Goal: Check status: Check status

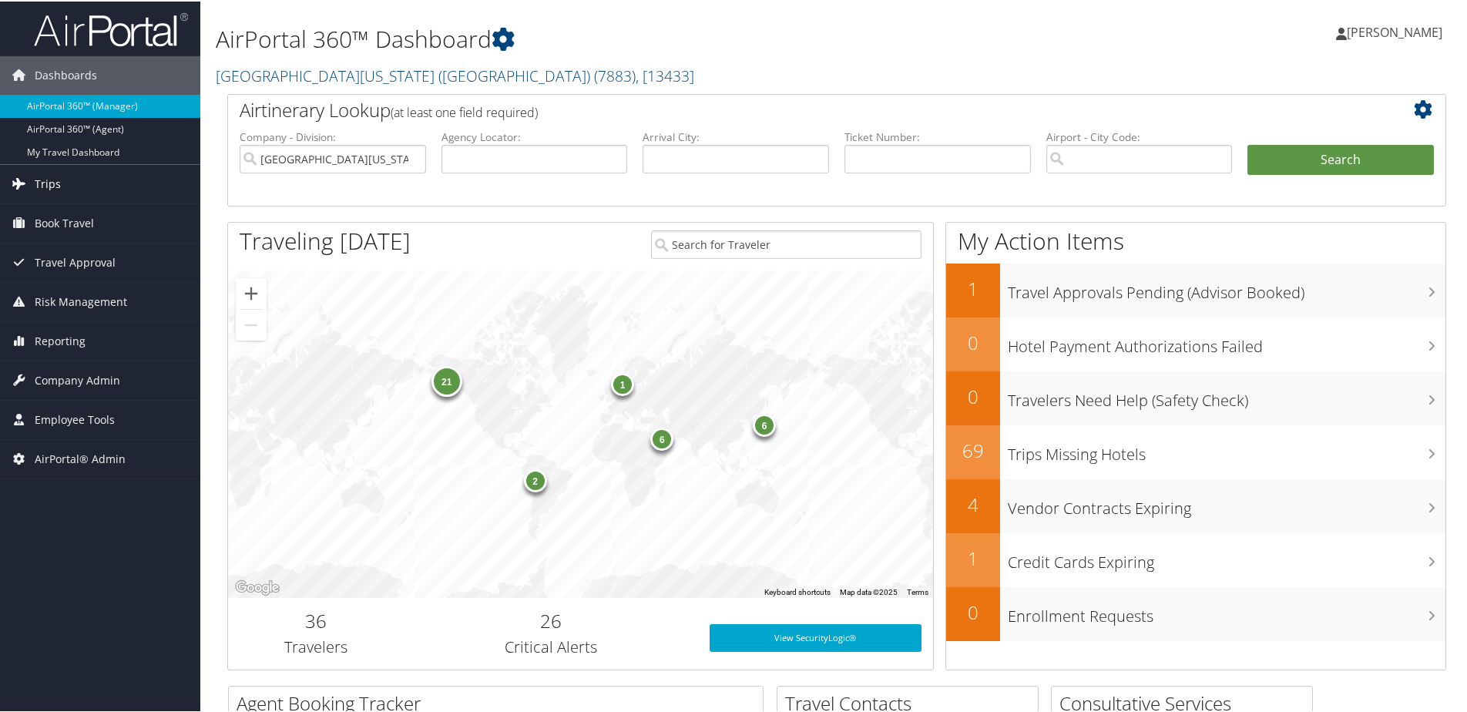
click at [81, 188] on link "Trips" at bounding box center [100, 182] width 200 height 39
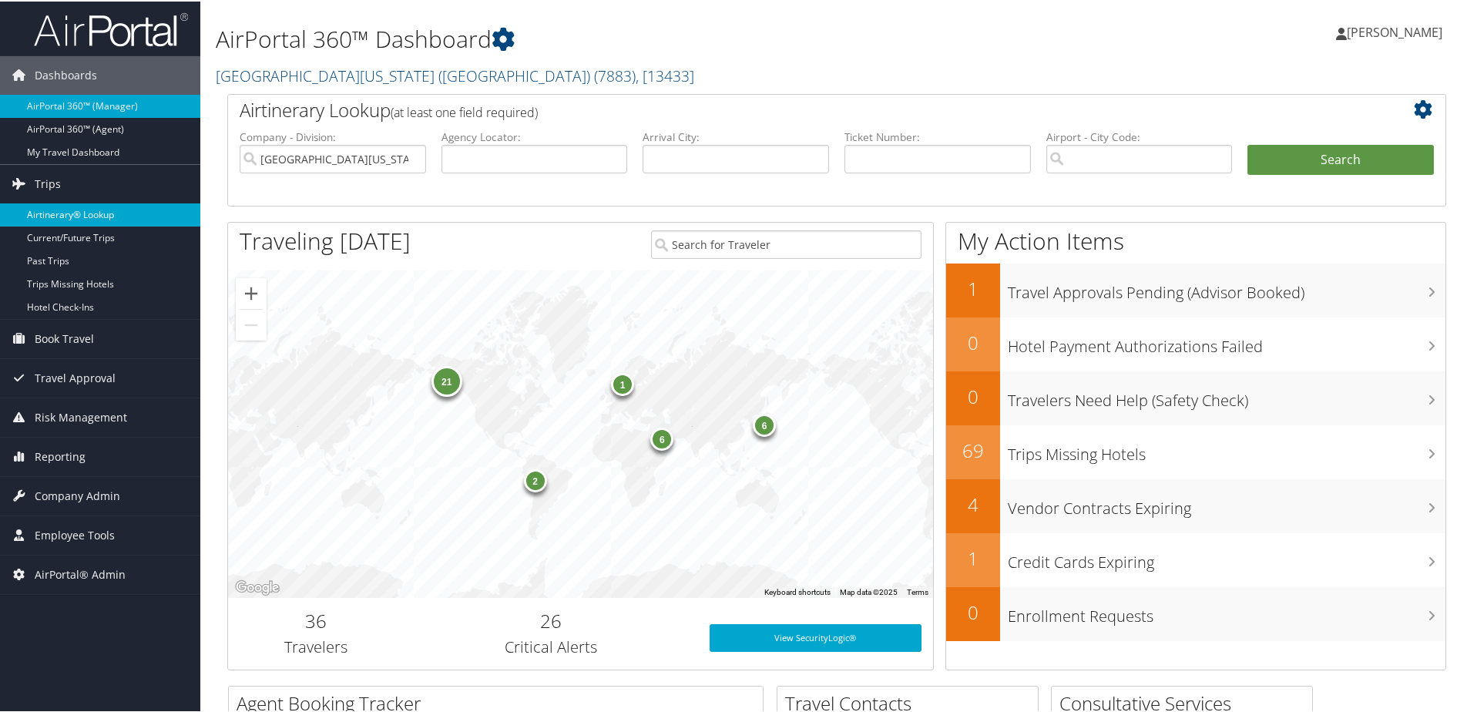
click at [65, 215] on link "Airtinerary® Lookup" at bounding box center [100, 213] width 200 height 23
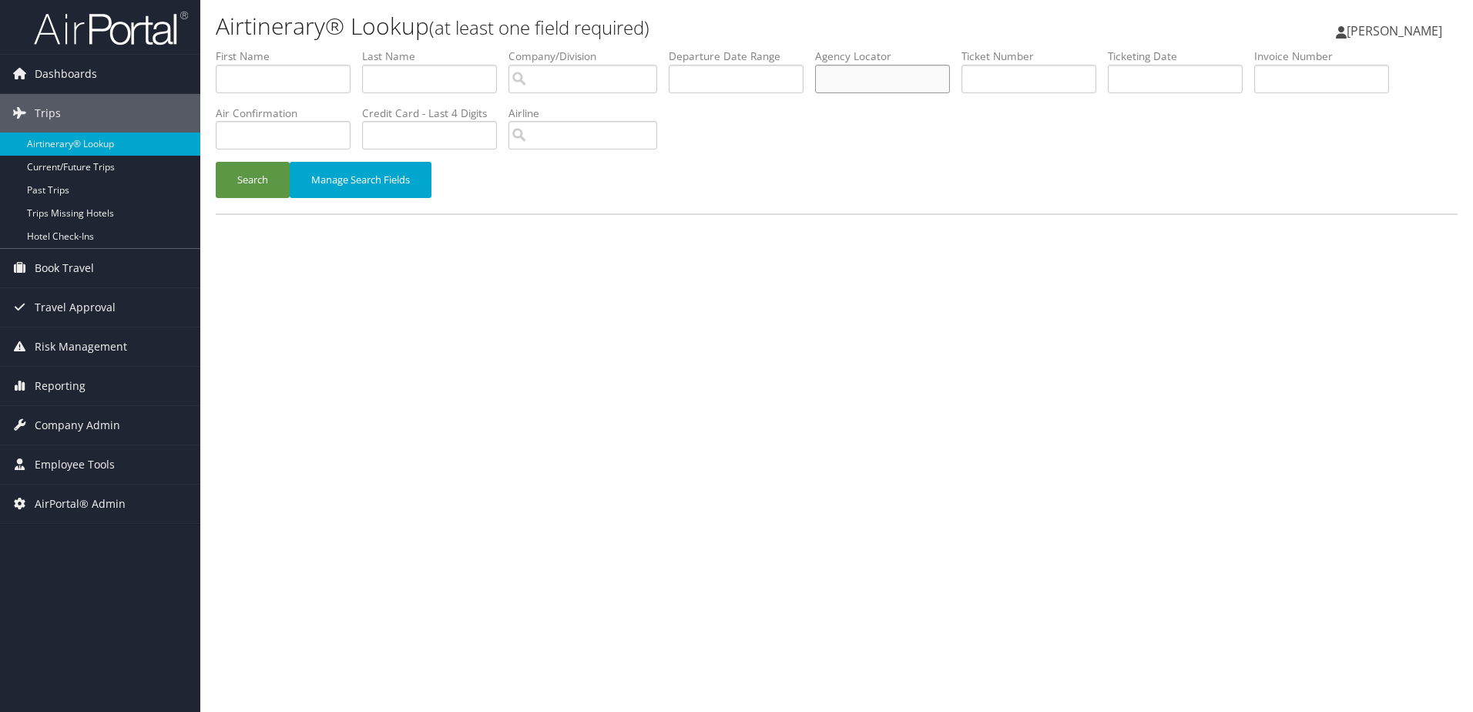
paste input "DGXKTS"
type input "DGXKTS"
click at [255, 177] on button "Search" at bounding box center [253, 180] width 74 height 36
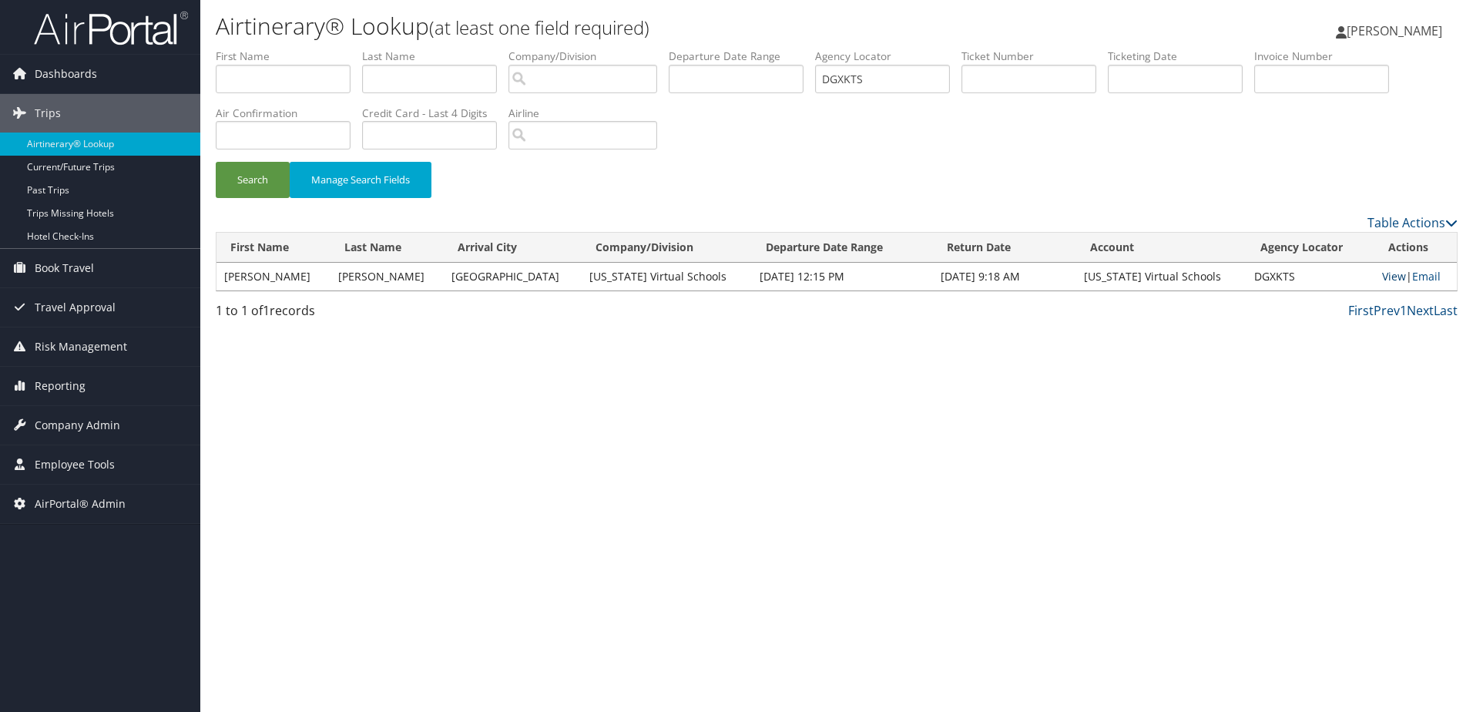
click at [1382, 274] on link "View" at bounding box center [1394, 276] width 24 height 15
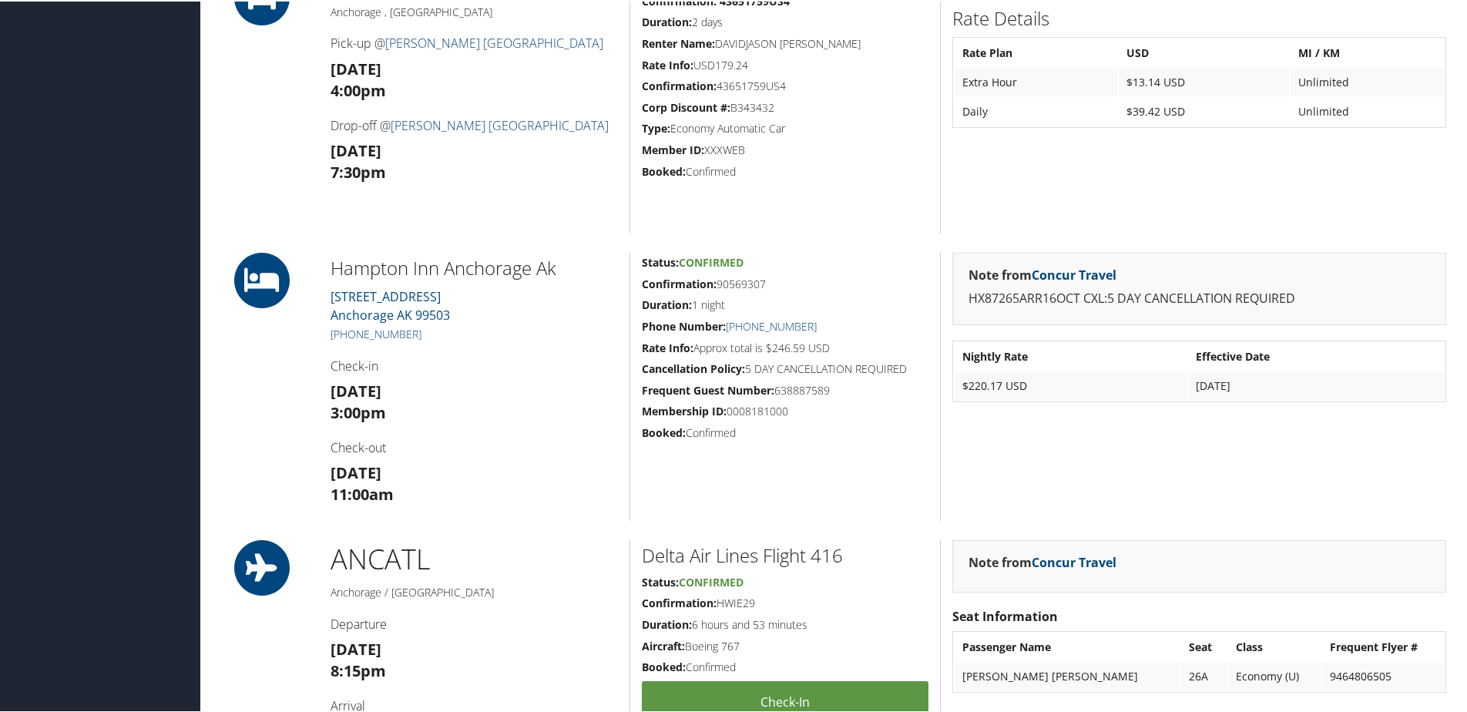
scroll to position [3466, 0]
